Goal: Information Seeking & Learning: Learn about a topic

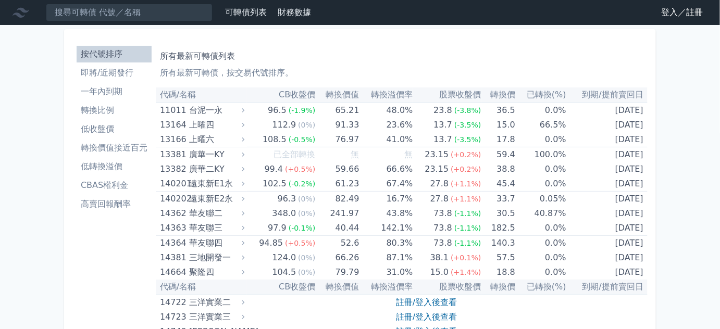
click at [144, 16] on input at bounding box center [129, 13] width 167 height 18
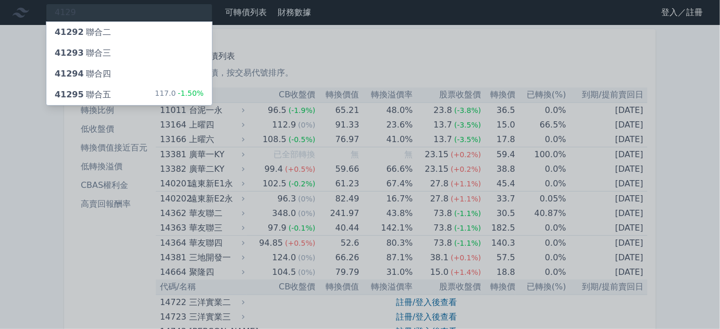
type input "4129"
click at [84, 100] on span "41295" at bounding box center [69, 95] width 29 height 10
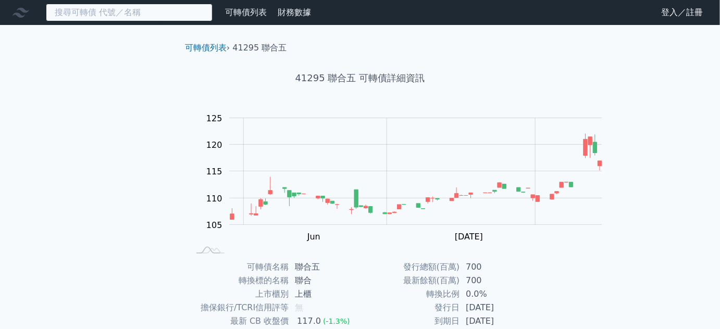
click at [145, 14] on input at bounding box center [129, 13] width 167 height 18
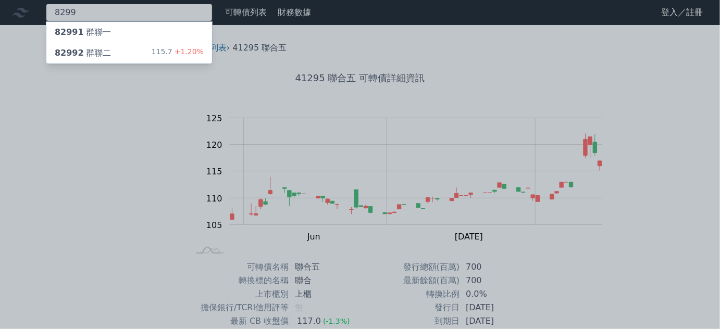
type input "8299"
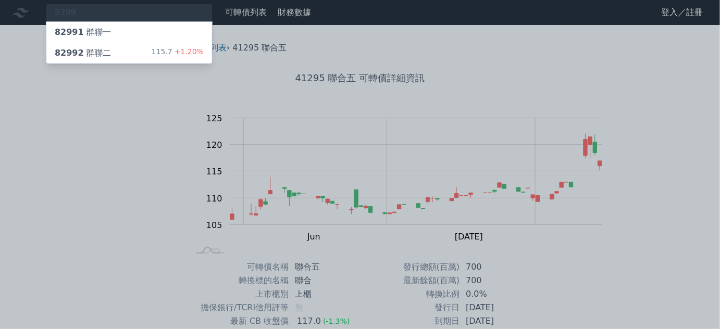
click at [109, 59] on div "82992 群聯二" at bounding box center [83, 53] width 56 height 13
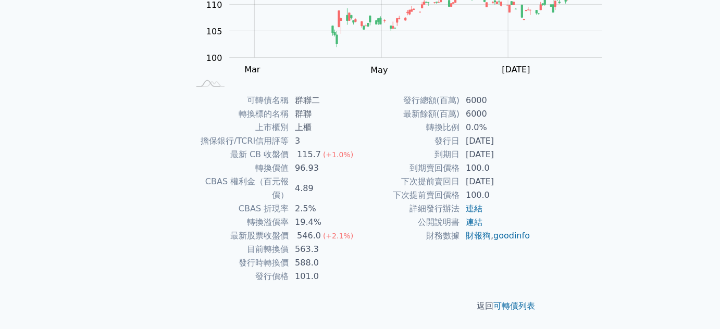
scroll to position [237, 0]
click at [310, 243] on td "563.3" at bounding box center [324, 250] width 71 height 14
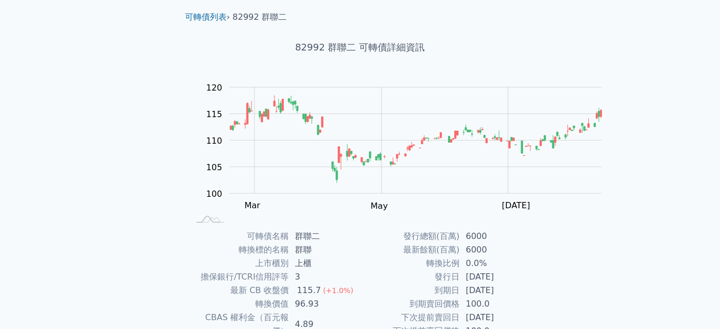
scroll to position [47, 0]
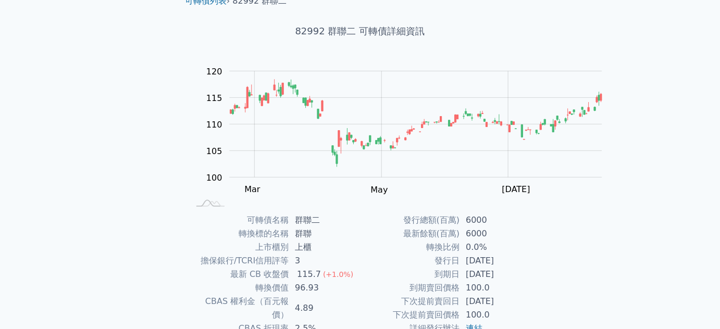
click at [233, 7] on li "82992 群聯二" at bounding box center [260, 1] width 54 height 13
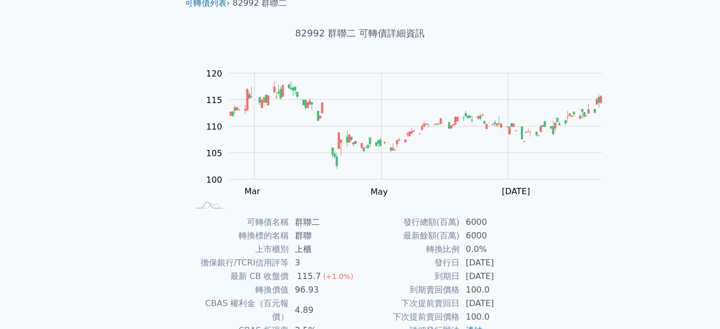
scroll to position [0, 0]
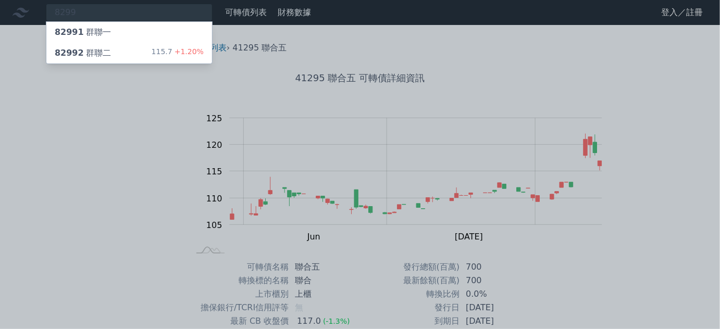
click at [490, 82] on div at bounding box center [360, 164] width 720 height 329
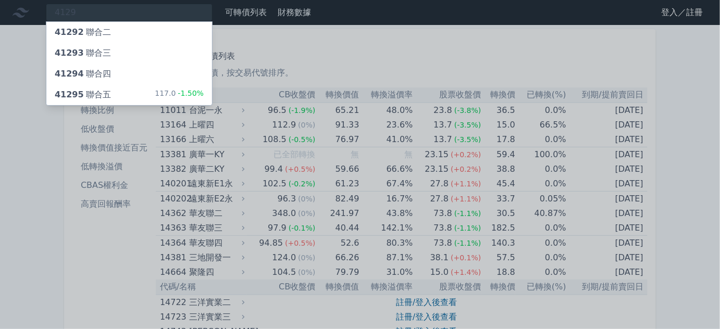
click at [411, 72] on div at bounding box center [360, 164] width 720 height 329
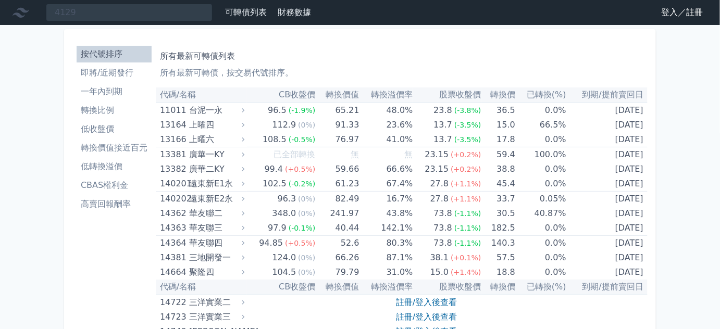
click at [657, 17] on link "登入／註冊" at bounding box center [682, 12] width 58 height 17
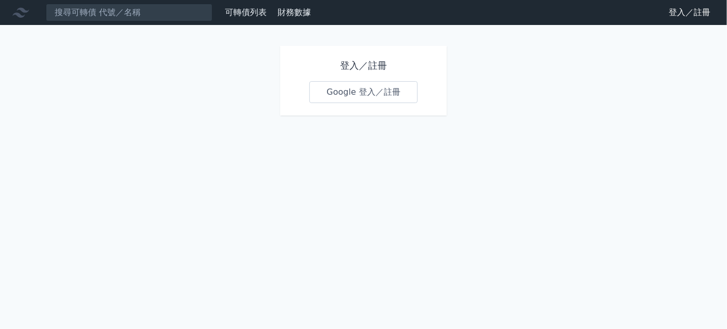
click at [365, 103] on link "Google 登入／註冊" at bounding box center [364, 92] width 108 height 22
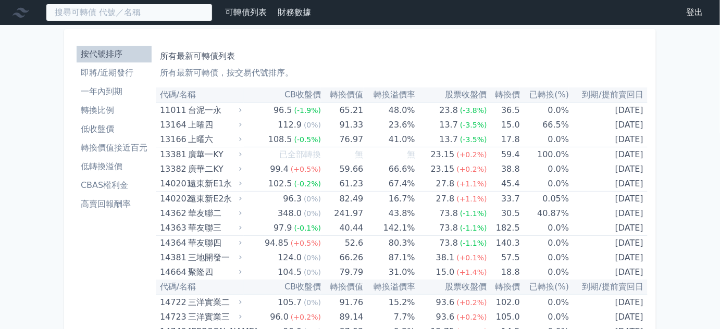
click at [143, 11] on input at bounding box center [129, 13] width 167 height 18
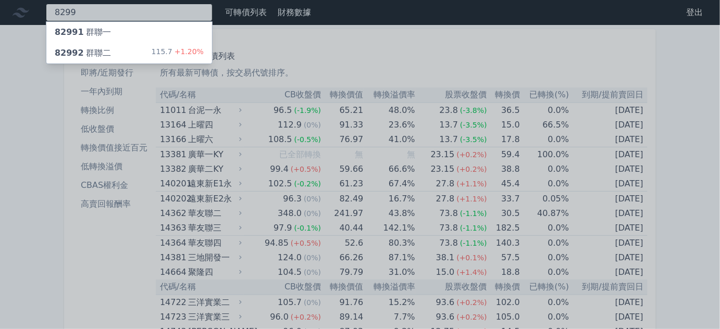
type input "8299"
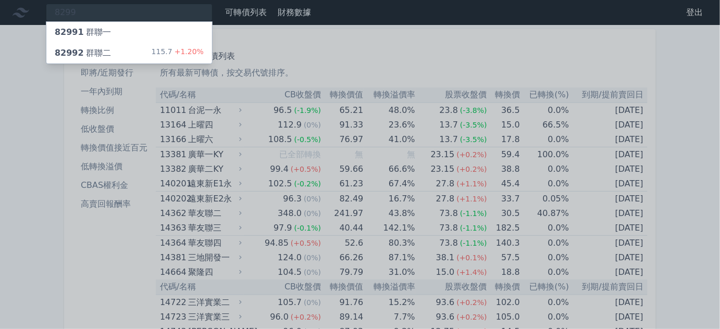
click at [84, 58] on span "82992" at bounding box center [69, 53] width 29 height 10
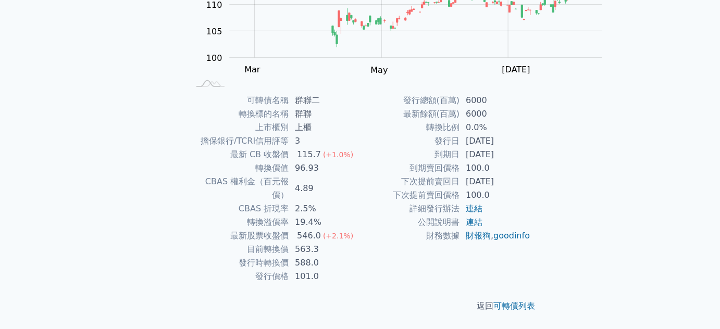
scroll to position [237, 0]
